Goal: Use online tool/utility: Use online tool/utility

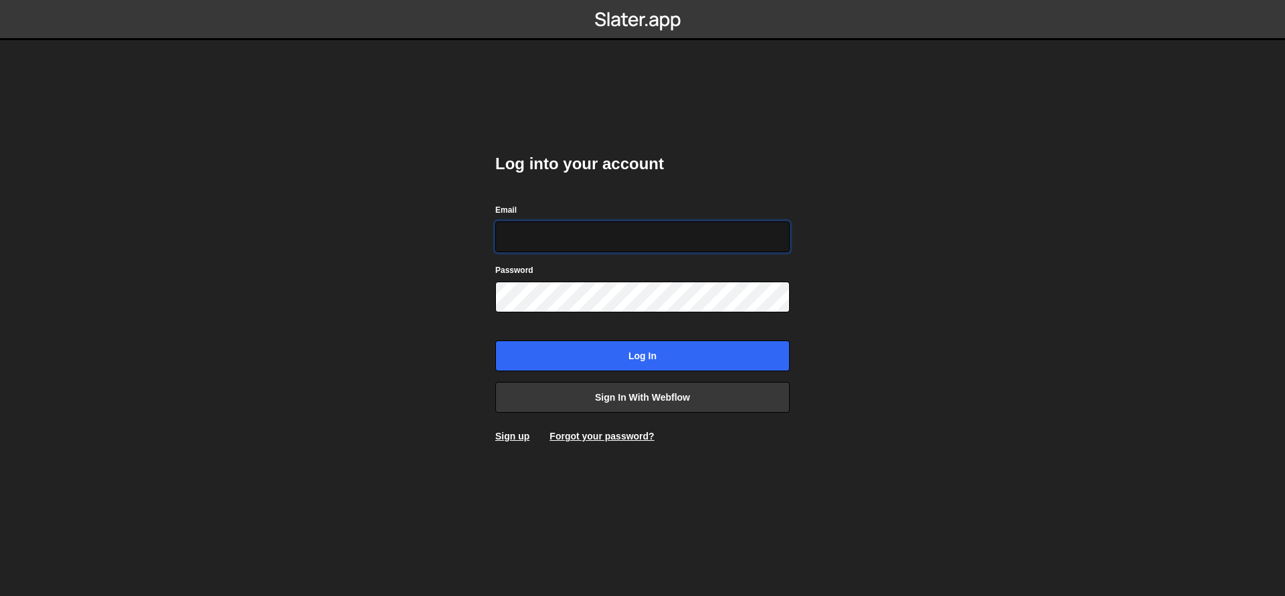
click at [598, 239] on input "Email" at bounding box center [642, 236] width 294 height 31
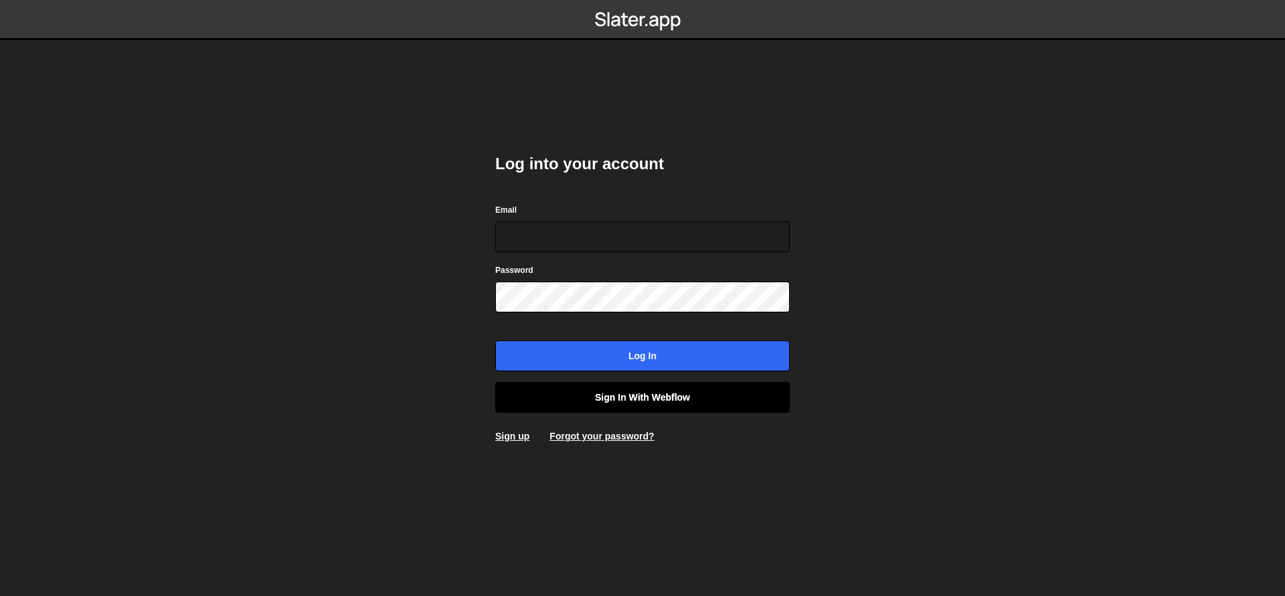
click at [641, 400] on link "Sign in with Webflow" at bounding box center [642, 397] width 294 height 31
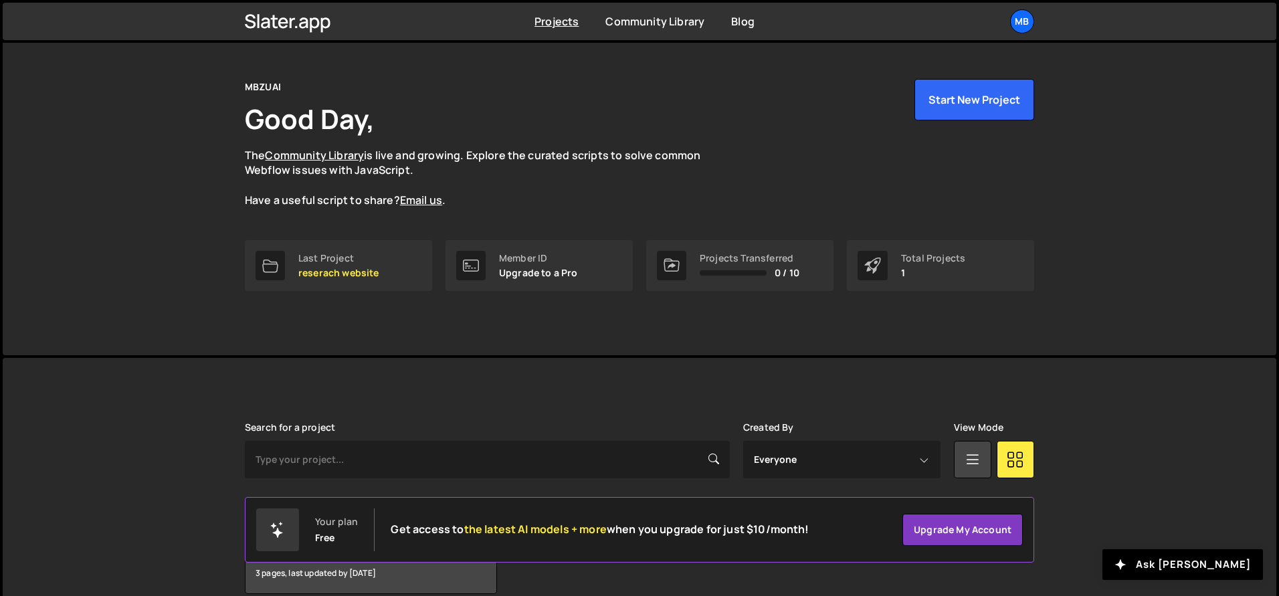
scroll to position [93, 0]
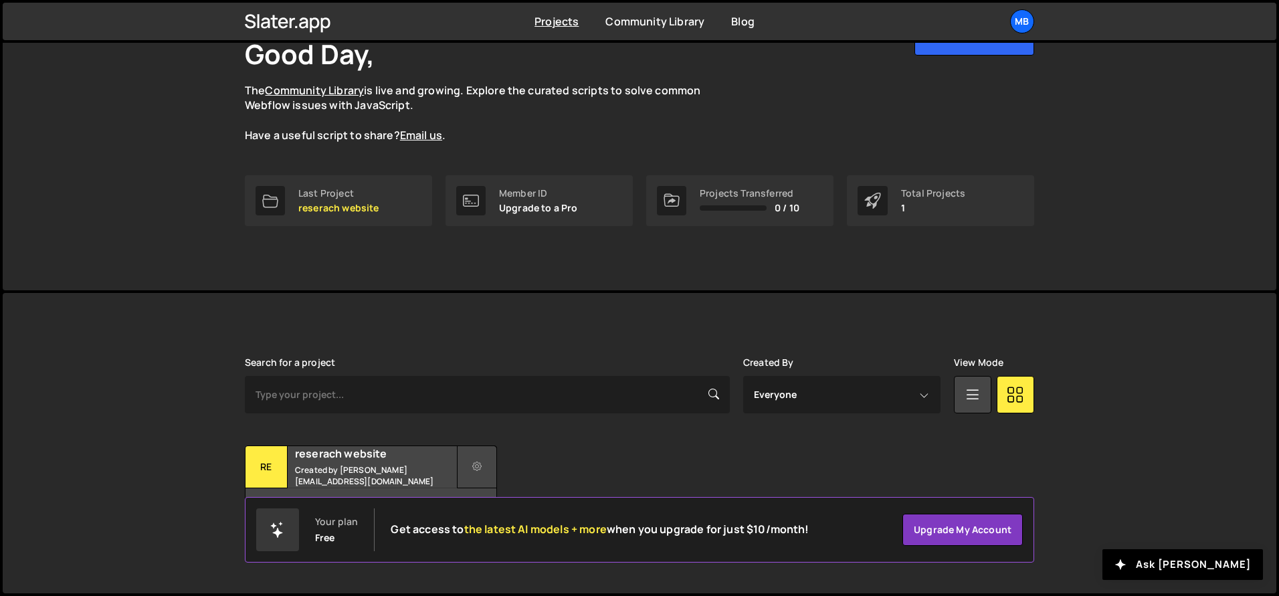
click at [468, 477] on button at bounding box center [477, 467] width 40 height 43
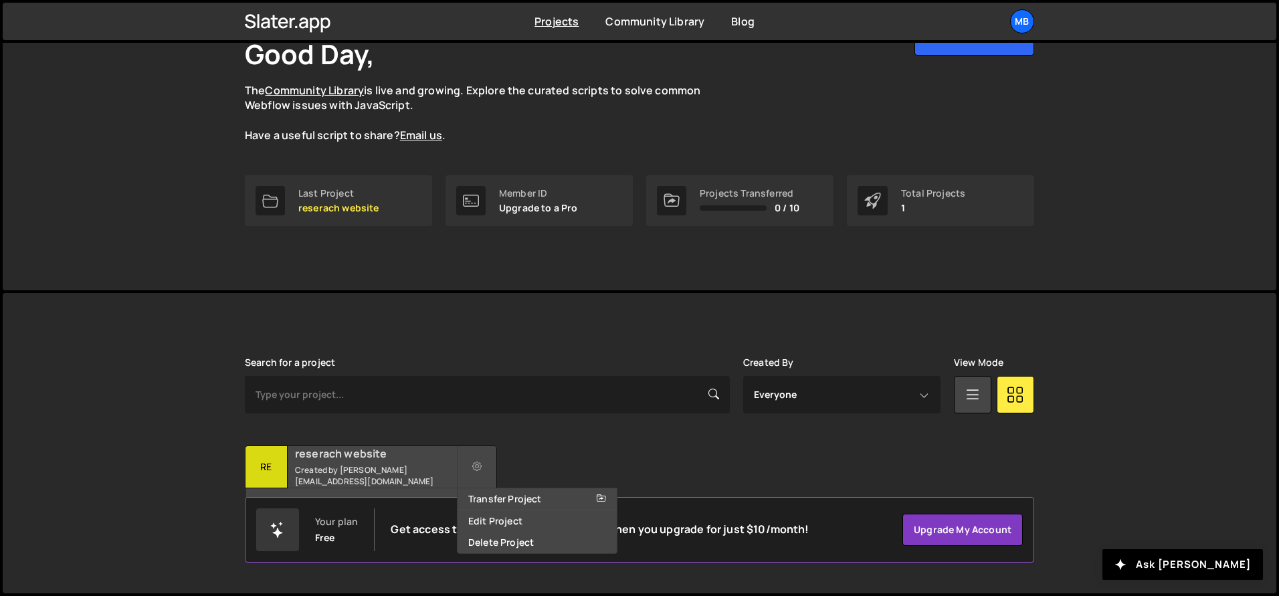
click at [371, 482] on div "reserach website Created by zaqi.silverano@mbzuai.ac.ae" at bounding box center [371, 466] width 251 height 41
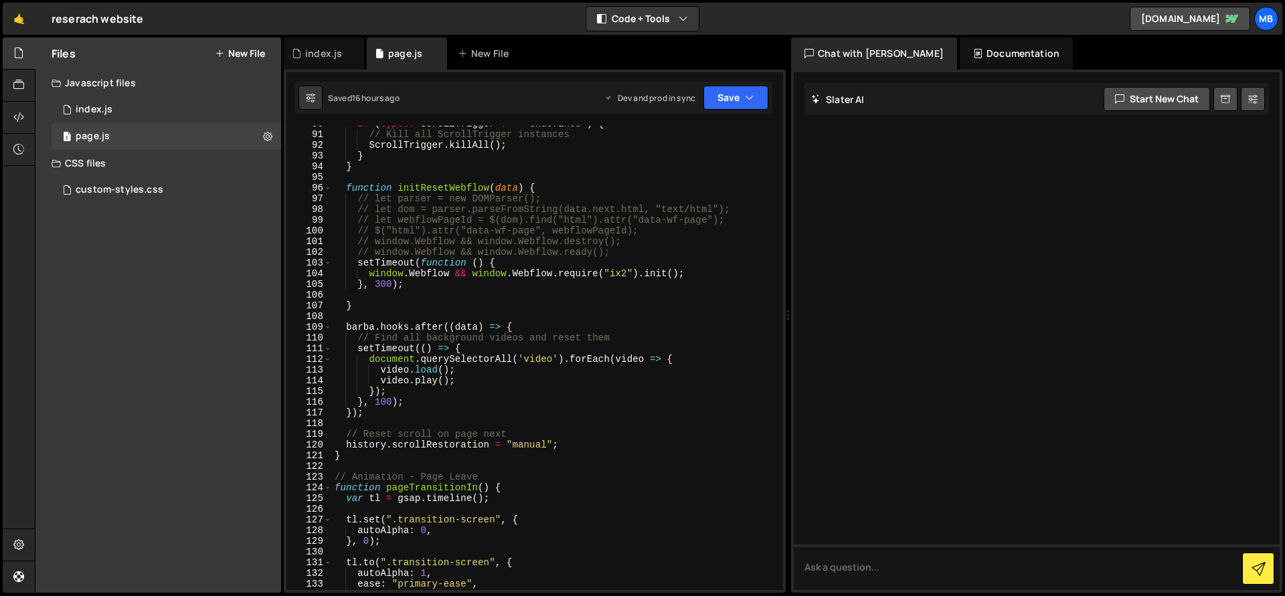
scroll to position [1439, 0]
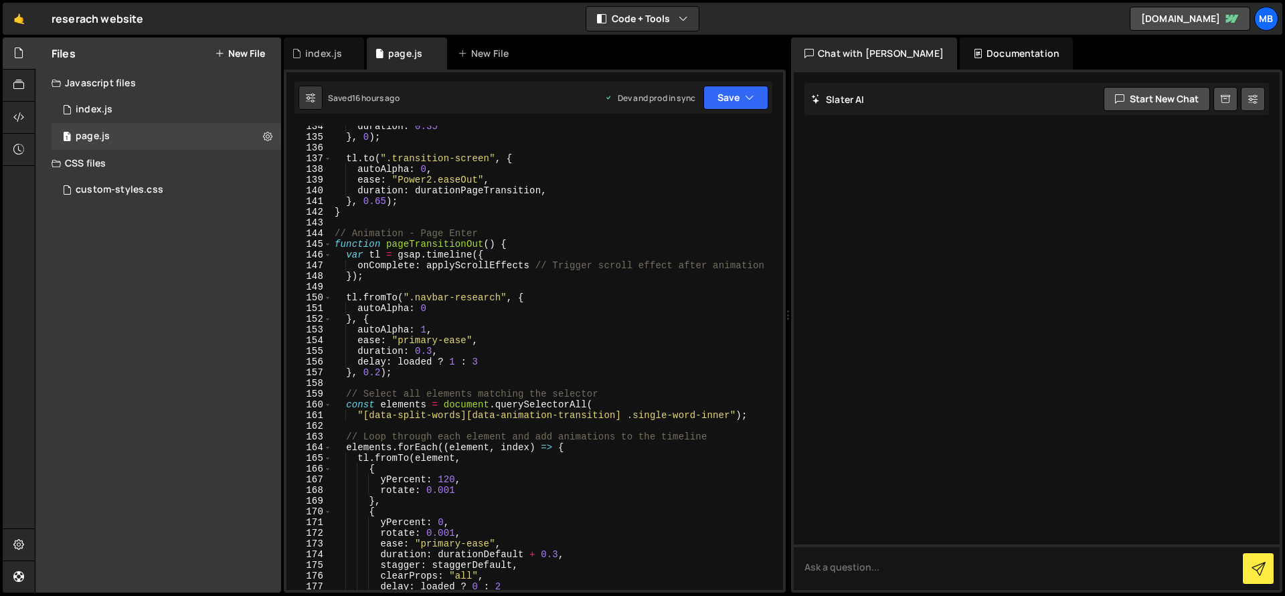
type textarea "tl.fromTo(".navbar-research", {"
click at [575, 300] on div "duration : 0.35 } , 0 ) ; tl . to ( ".transition-screen" , { autoAlpha : 0 , ea…" at bounding box center [555, 364] width 446 height 486
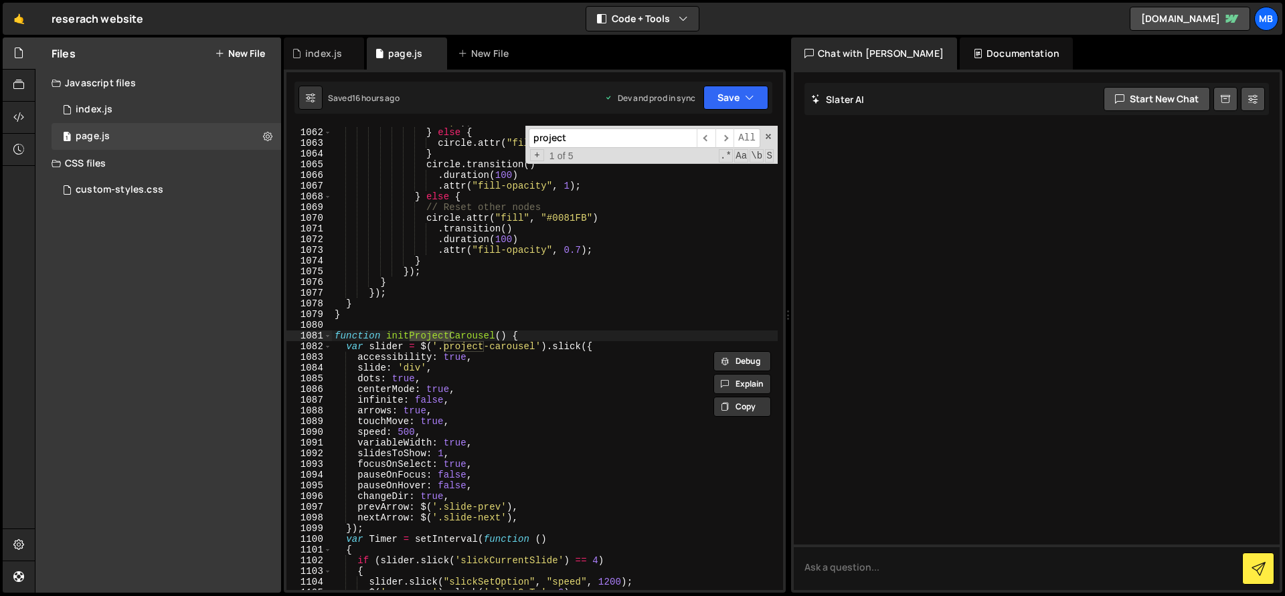
scroll to position [12574, 0]
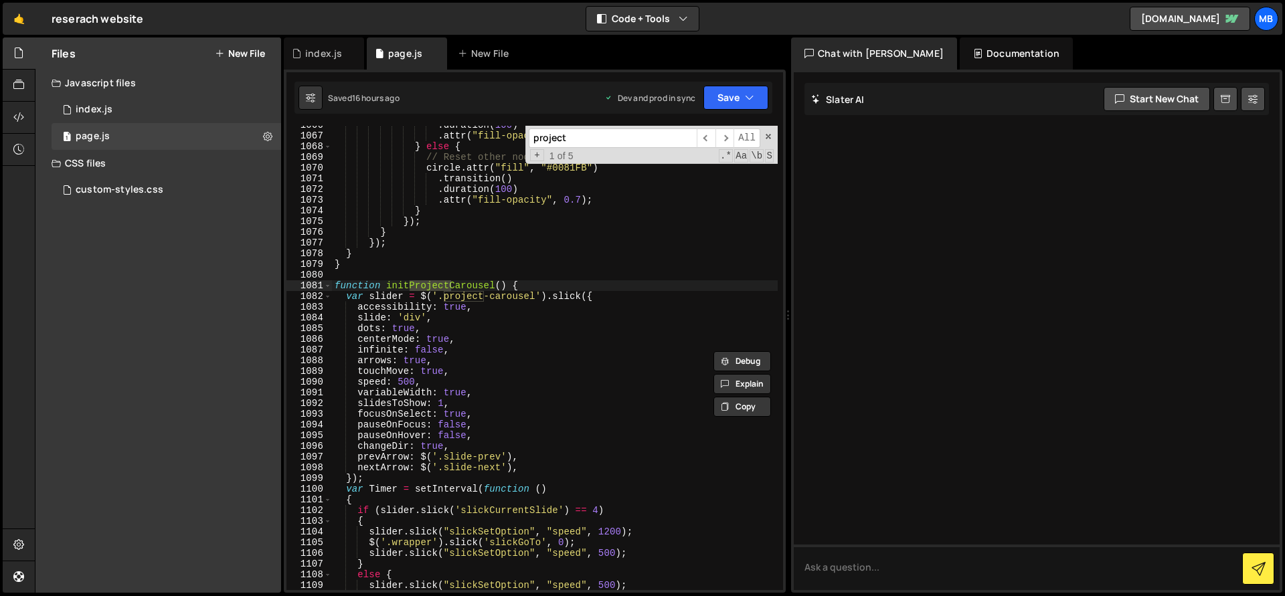
type input "project"
type textarea "function initProjectCarousel() {"
click at [430, 281] on div ". duration ( 100 ) . attr ( "fill-opacity" , 1 ) ; } else { // Reset other node…" at bounding box center [555, 358] width 446 height 464
click at [430, 276] on div ". duration ( 100 ) . attr ( "fill-opacity" , 1 ) ; } else { // Reset other node…" at bounding box center [555, 363] width 446 height 486
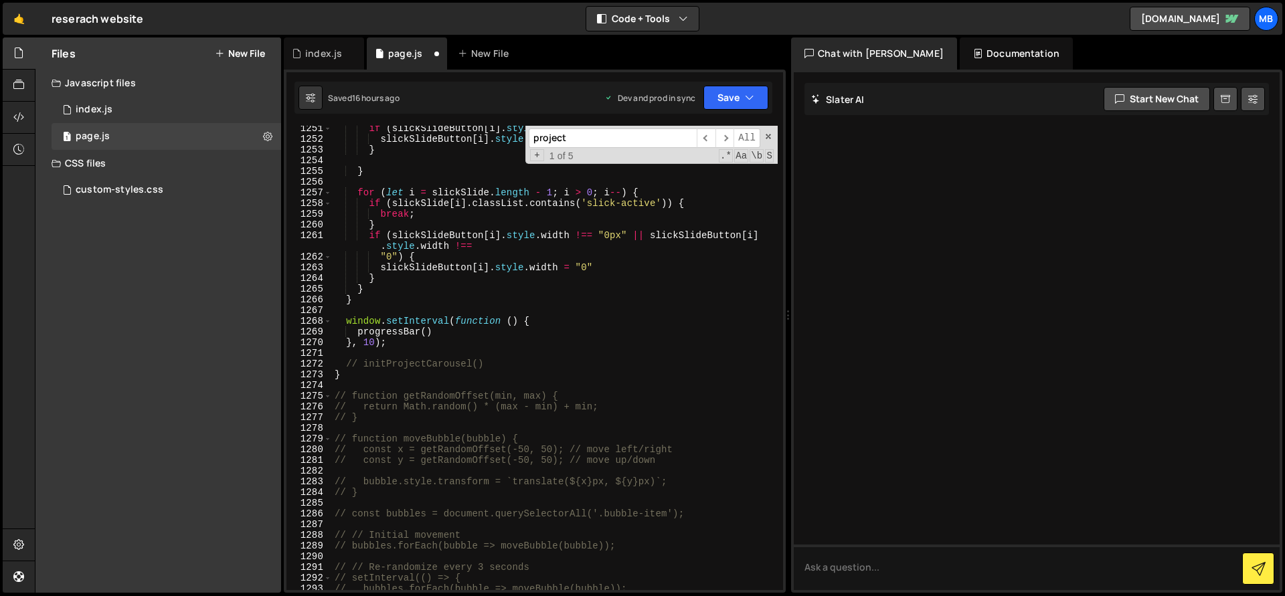
scroll to position [14584, 0]
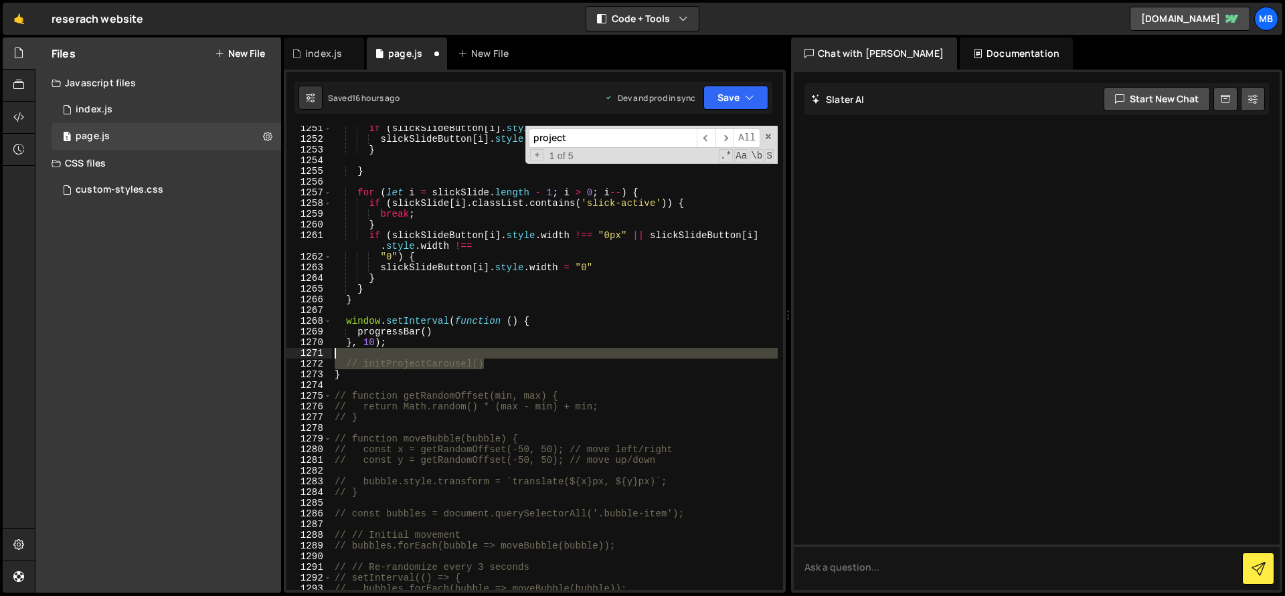
drag, startPoint x: 539, startPoint y: 363, endPoint x: 542, endPoint y: 352, distance: 11.0
click at [542, 352] on div "if ( slickSlideButton [ i ] . style . width !== "100%" ) { slickSlideButton [ i…" at bounding box center [555, 366] width 446 height 486
type textarea "// initProjectCarousel()"
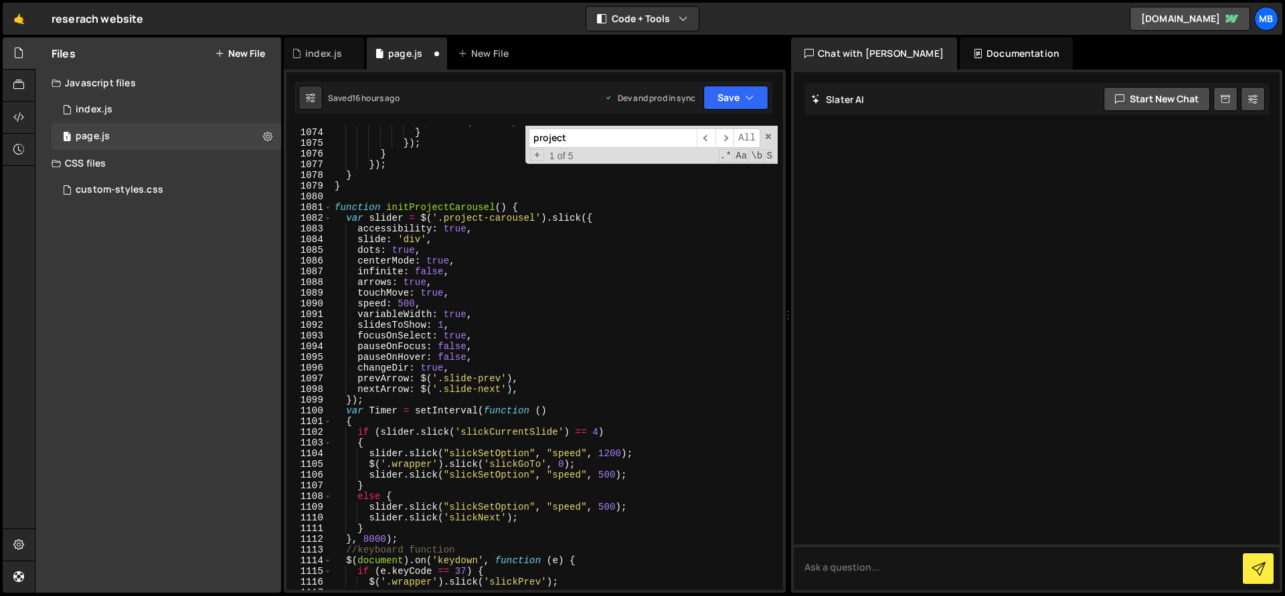
scroll to position [12447, 0]
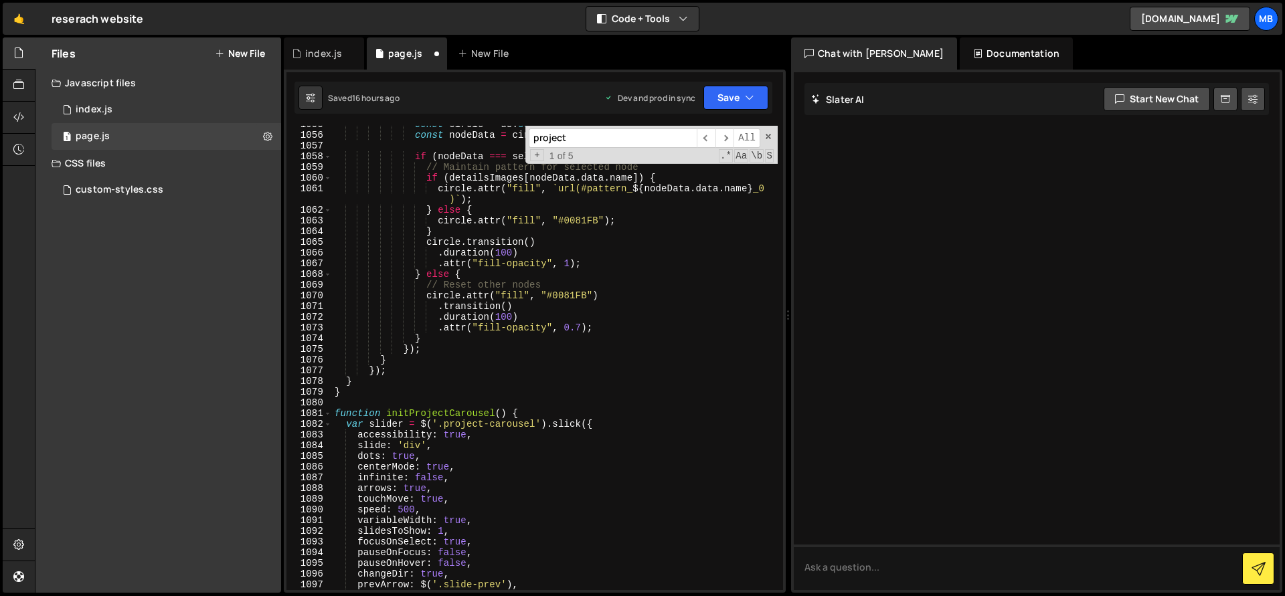
click at [395, 406] on div "const circle = d3 . select ( this ) ; const nodeData = circle . node ( ) . __da…" at bounding box center [555, 362] width 446 height 486
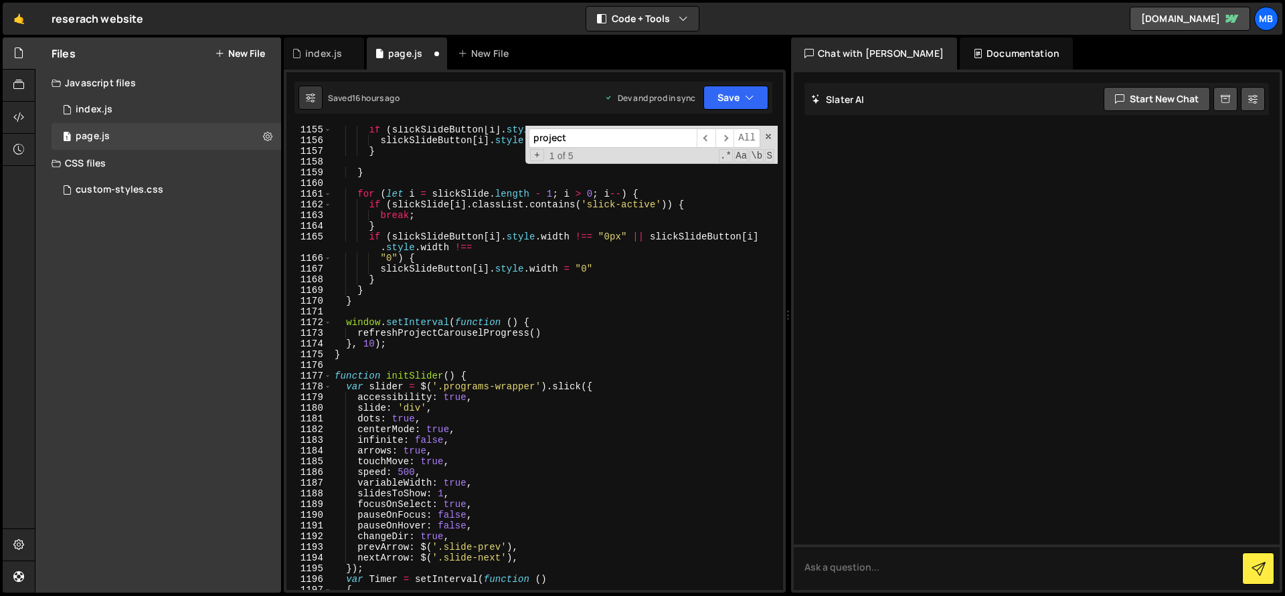
scroll to position [13533, 0]
click at [446, 341] on div "if ( slickSlideButton [ i ] . style . width !== "100%" ) { slickSlideButton [ i…" at bounding box center [555, 367] width 446 height 486
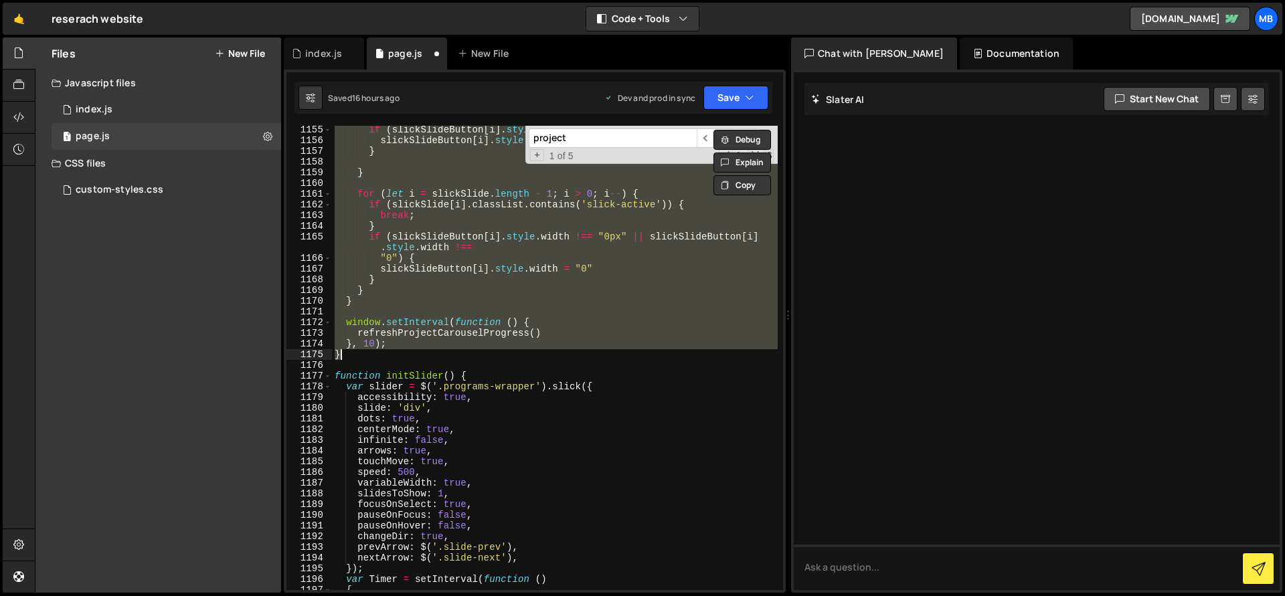
click at [449, 349] on div "if ( slickSlideButton [ i ] . style . width !== "100%" ) { slickSlideButton [ i…" at bounding box center [555, 367] width 446 height 486
type textarea "}, 10); }"
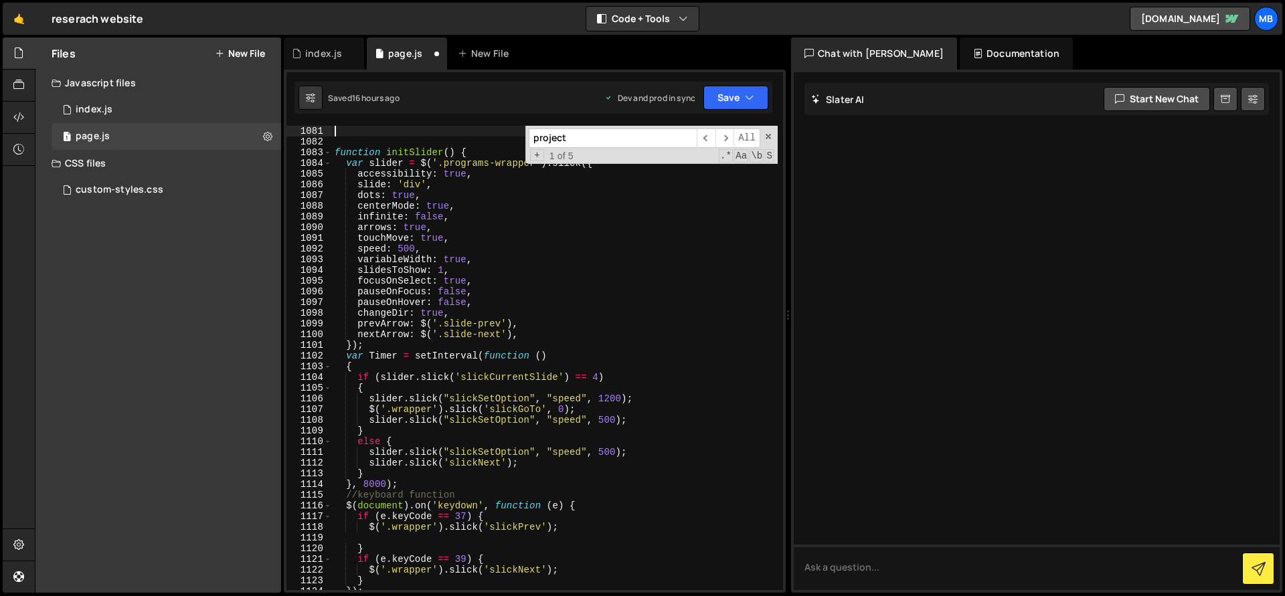
click at [507, 287] on div "function initSlider ( ) { var slider = $ ( '.programs-wrapper' ) . slick ({ acc…" at bounding box center [555, 369] width 446 height 486
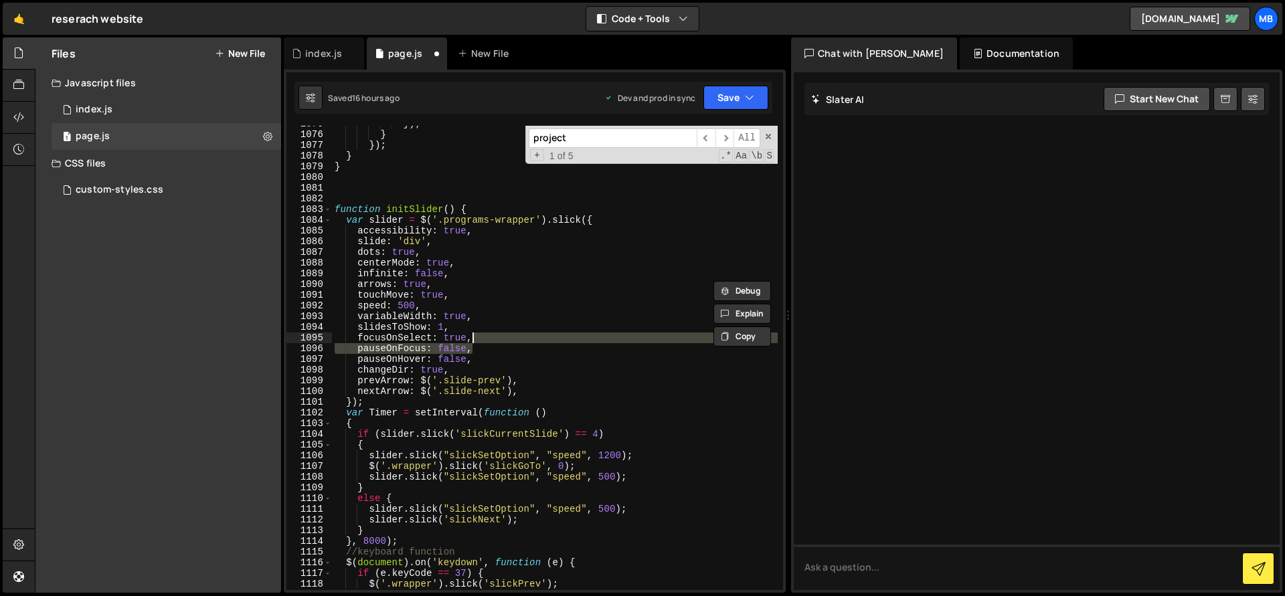
scroll to position [12672, 0]
click at [511, 286] on div "}) ; } }) ; } } function initSlider ( ) { var slider = $ ( '.programs-wrapper' …" at bounding box center [555, 361] width 446 height 486
type textarea "arrows: true,"
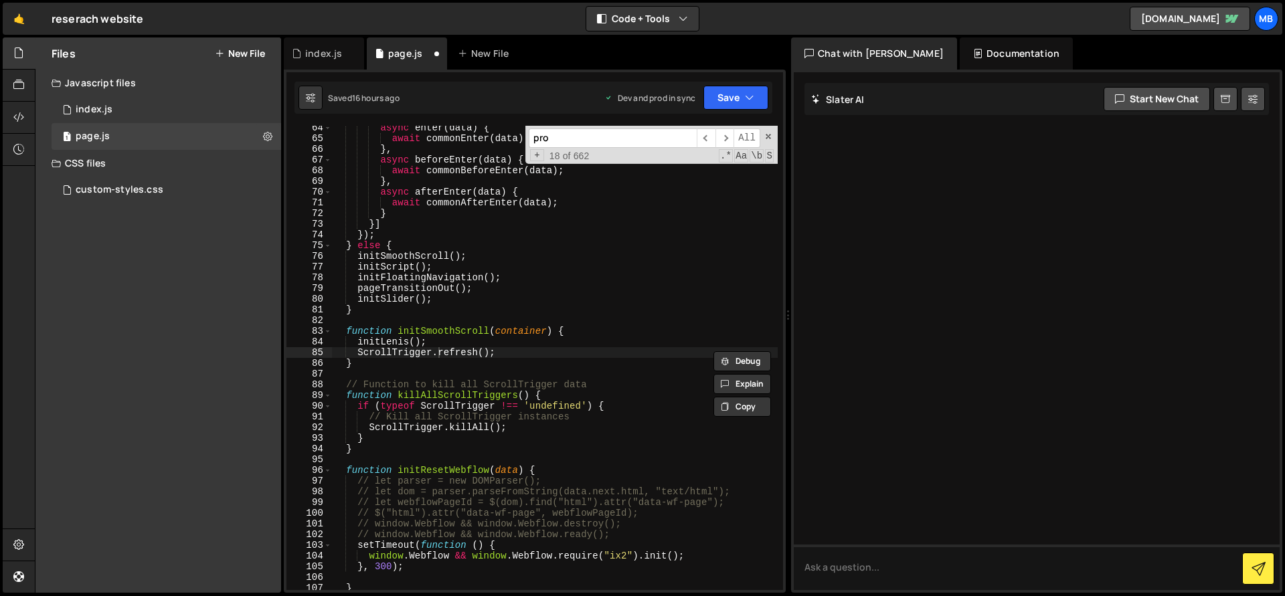
scroll to position [1663, 0]
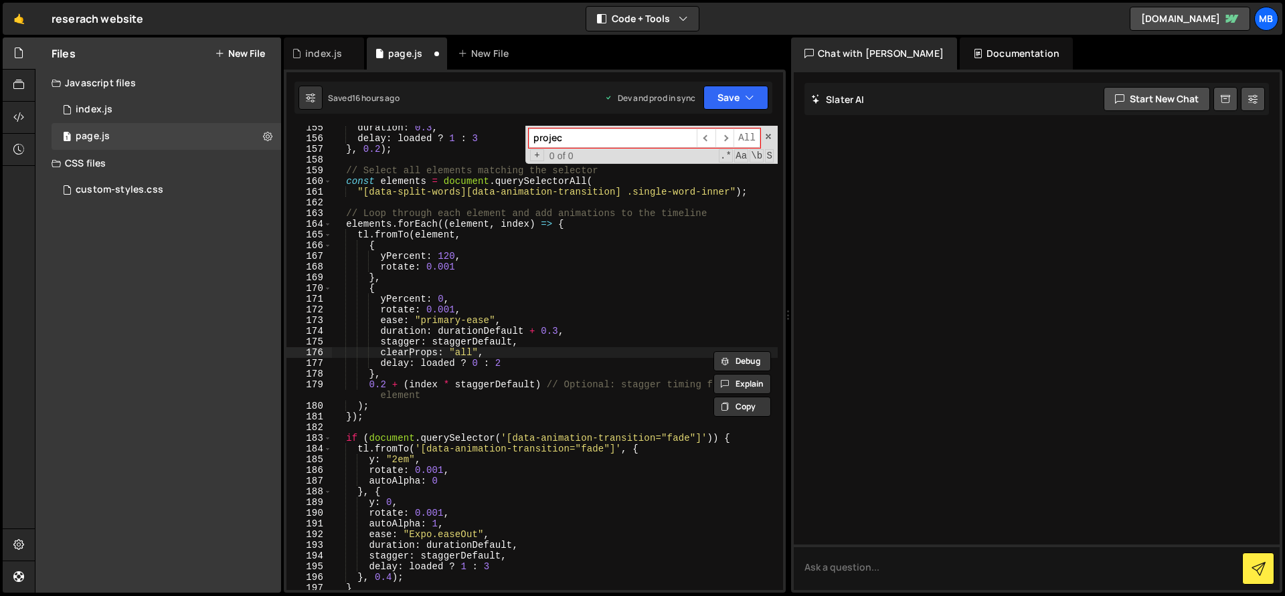
type input "project"
click at [707, 100] on button "Save" at bounding box center [735, 98] width 65 height 24
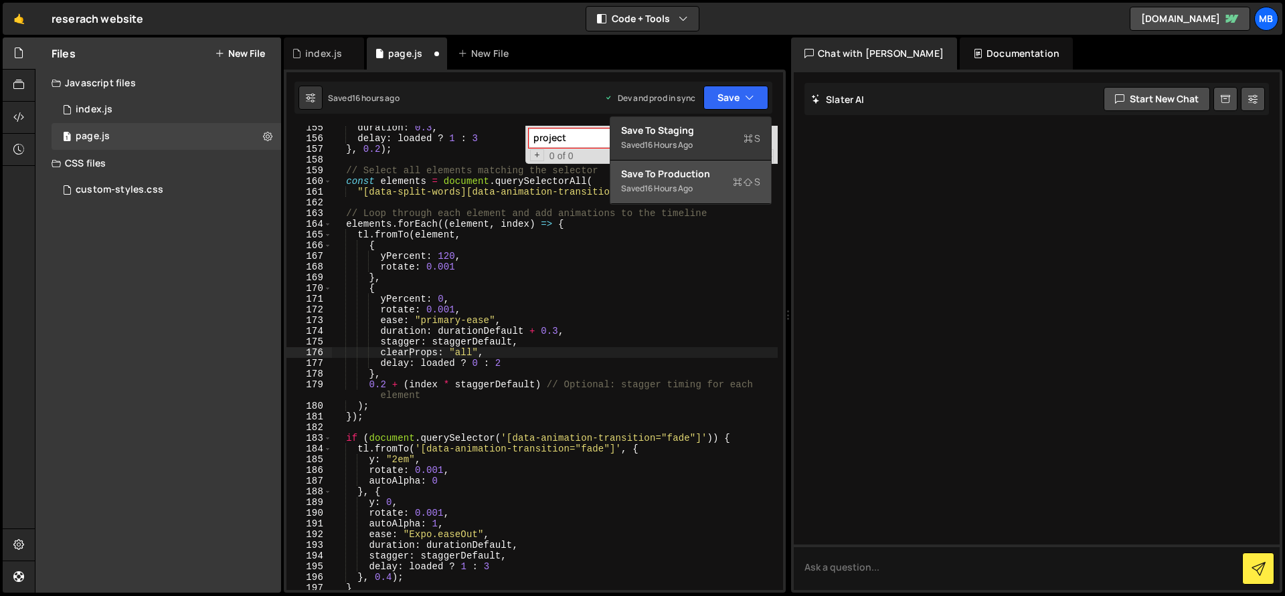
click at [729, 181] on div "Saved 16 hours ago" at bounding box center [690, 189] width 139 height 16
